Goal: Book appointment/travel/reservation

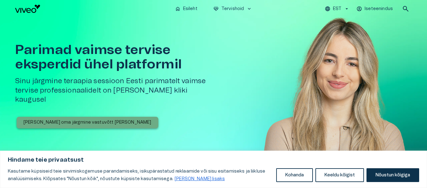
click at [105, 117] on button "[PERSON_NAME] oma järgmine vastuvõtt [PERSON_NAME]" at bounding box center [88, 123] width 142 height 12
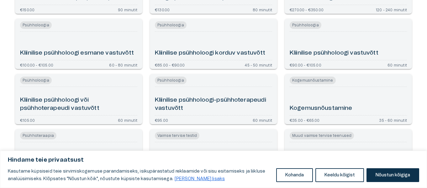
scroll to position [188, 0]
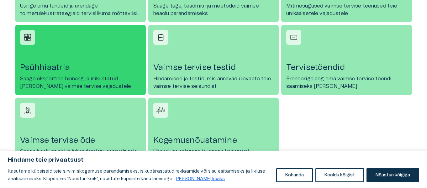
scroll to position [345, 0]
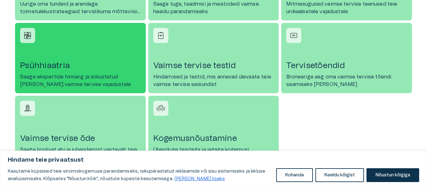
click at [87, 56] on link "Psühhiaatria Saage ekspertide hinnang ja isikustatud [PERSON_NAME] vaimse tervi…" at bounding box center [80, 58] width 131 height 70
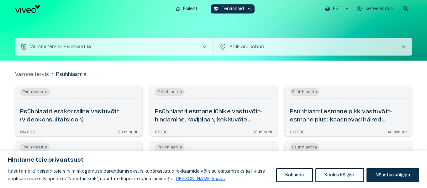
scroll to position [63, 0]
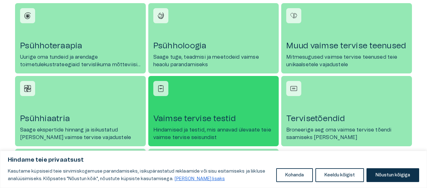
scroll to position [282, 0]
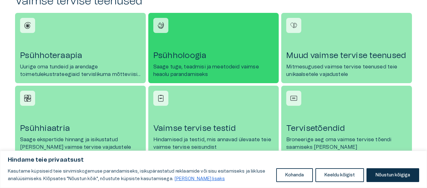
click at [200, 50] on link "Psühholoogia Saage tuge, teadmisi ja meetodeid vaimse heaolu parandamiseks" at bounding box center [213, 48] width 131 height 70
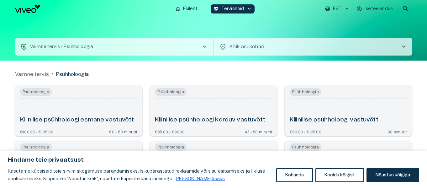
scroll to position [282, 0]
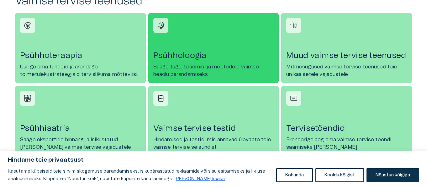
click at [204, 43] on link "Psühholoogia Saage tuge, teadmisi ja meetodeid vaimse heaolu parandamiseks" at bounding box center [213, 48] width 131 height 70
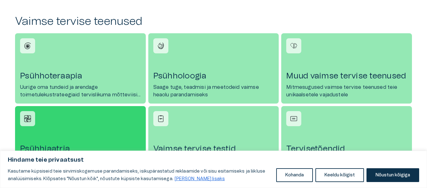
scroll to position [251, 0]
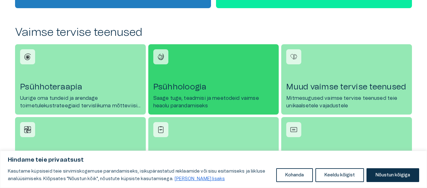
click at [197, 59] on link "Psühholoogia Saage tuge, teadmisi ja meetodeid vaimse heaolu parandamiseks" at bounding box center [213, 79] width 131 height 70
